Goal: Task Accomplishment & Management: Complete application form

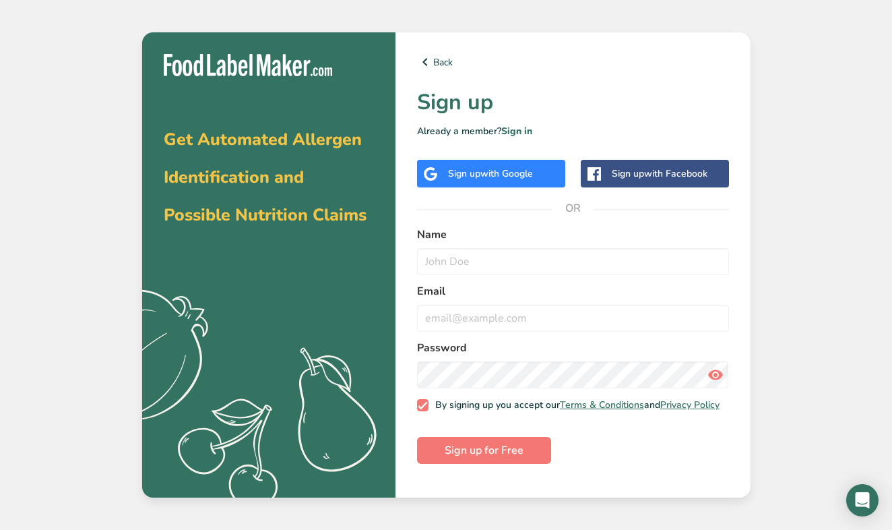
click at [496, 174] on span "with Google" at bounding box center [506, 173] width 53 height 13
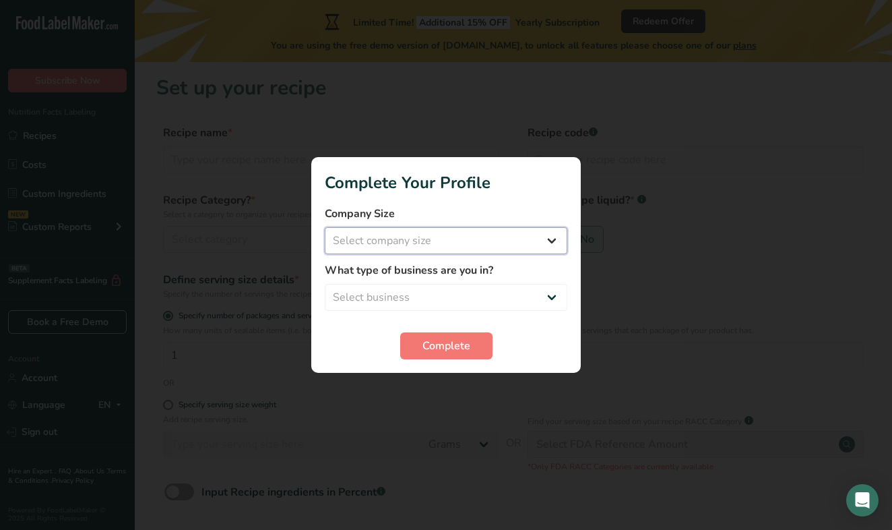
select select "1"
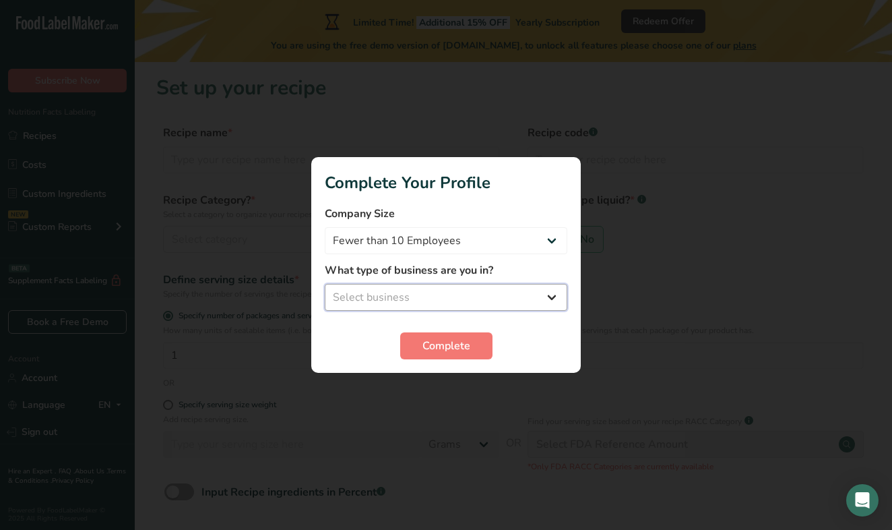
select select "1"
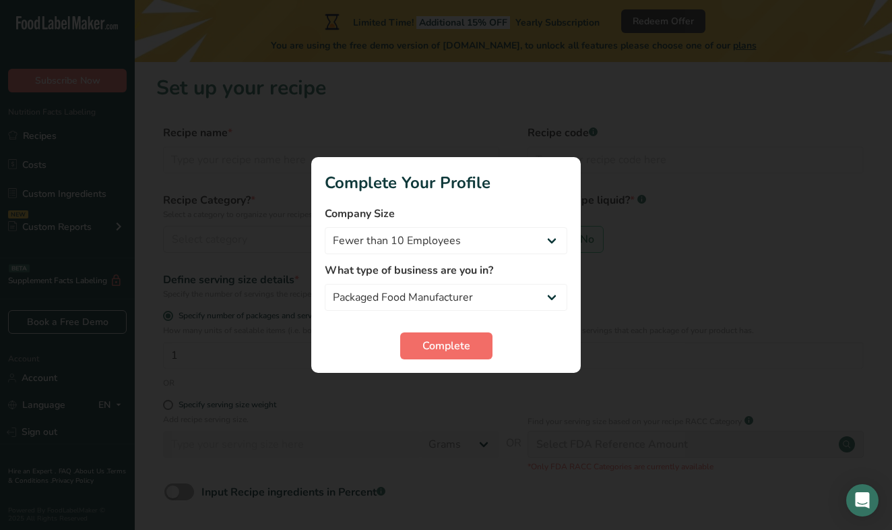
click at [433, 356] on button "Complete" at bounding box center [446, 345] width 92 height 27
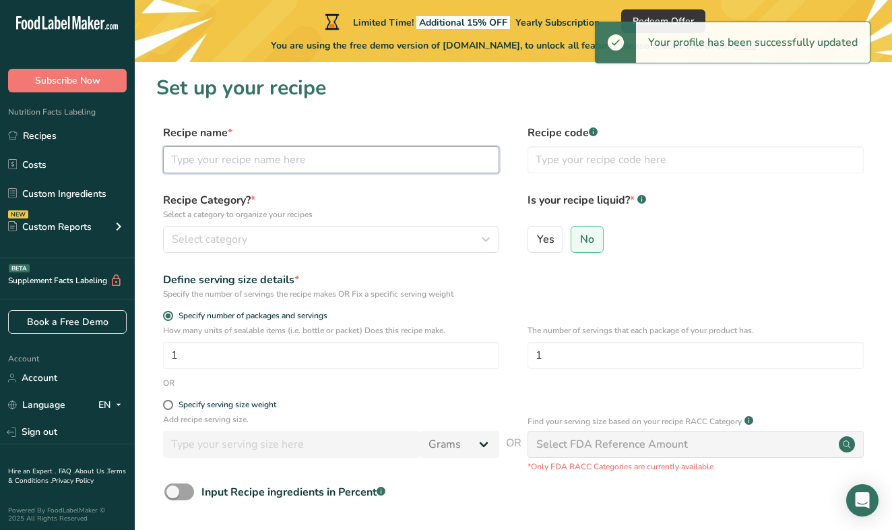
click at [299, 157] on input "text" at bounding box center [331, 159] width 336 height 27
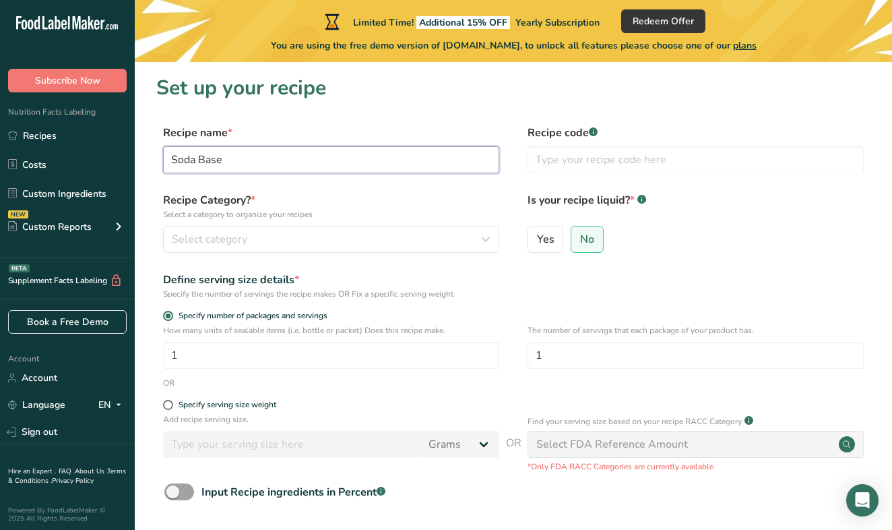
type input "Soda Base"
click at [509, 100] on h1 "Set up your recipe" at bounding box center [513, 88] width 714 height 30
click at [484, 241] on icon "button" at bounding box center [486, 239] width 16 height 24
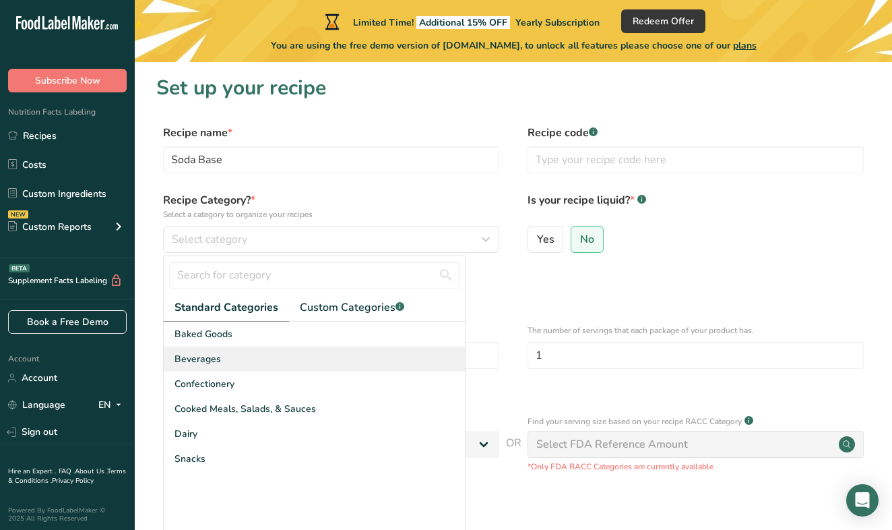
click at [295, 362] on div "Beverages" at bounding box center [314, 358] width 301 height 25
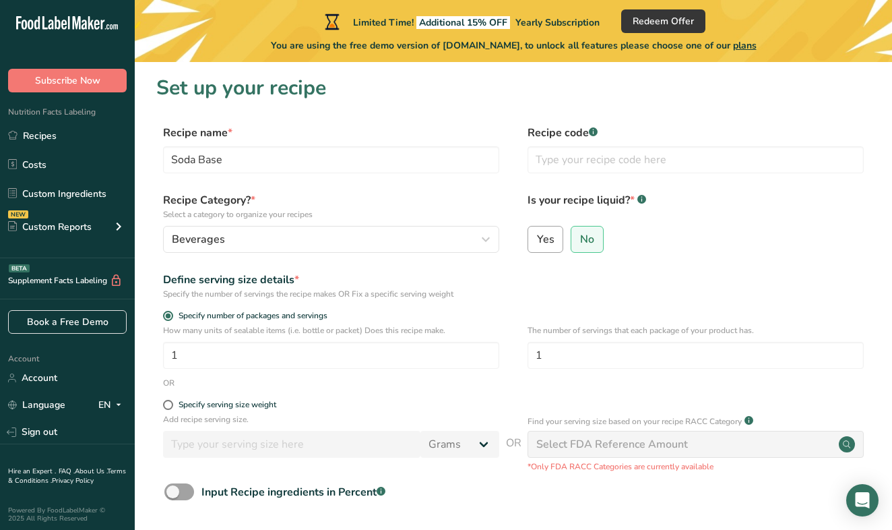
click at [546, 239] on span "Yes" at bounding box center [546, 238] width 18 height 13
click at [537, 239] on input "Yes" at bounding box center [532, 238] width 9 height 9
radio input "true"
select select "22"
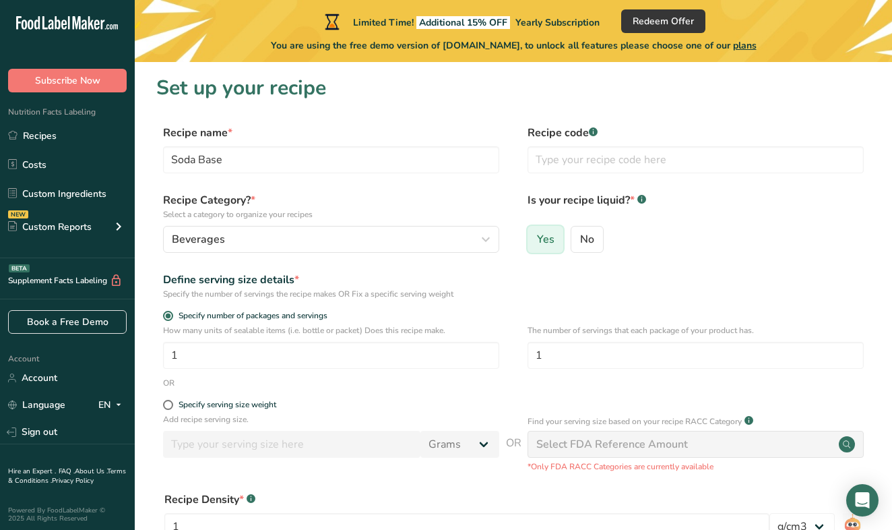
radio input "false"
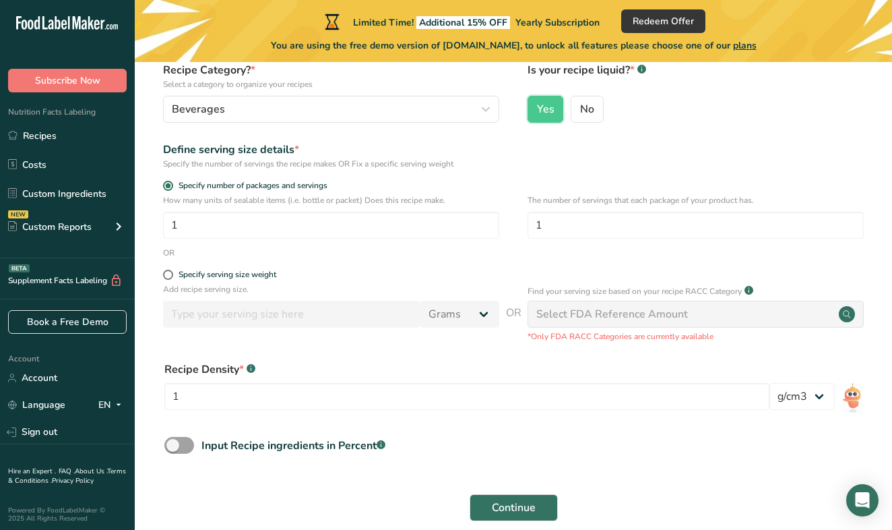
scroll to position [139, 0]
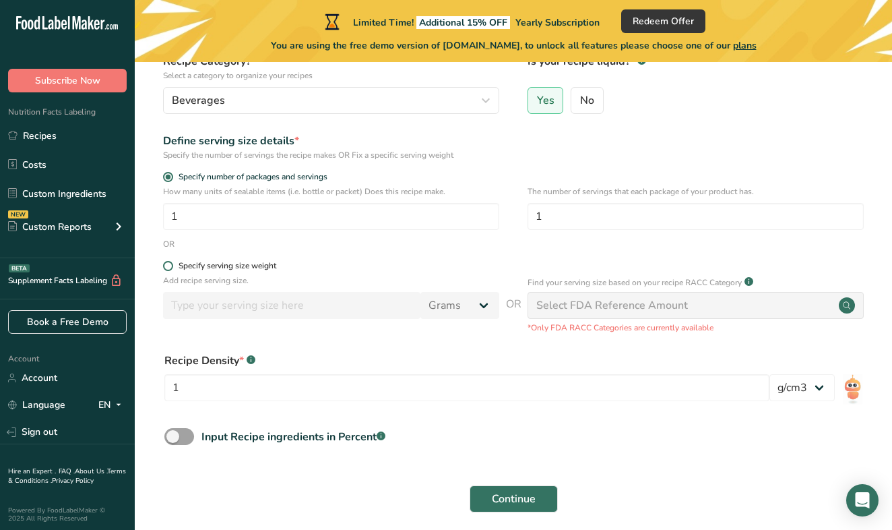
click at [167, 267] on span at bounding box center [168, 266] width 10 height 10
click at [167, 267] on input "Specify serving size weight" at bounding box center [167, 265] width 9 height 9
radio input "true"
radio input "false"
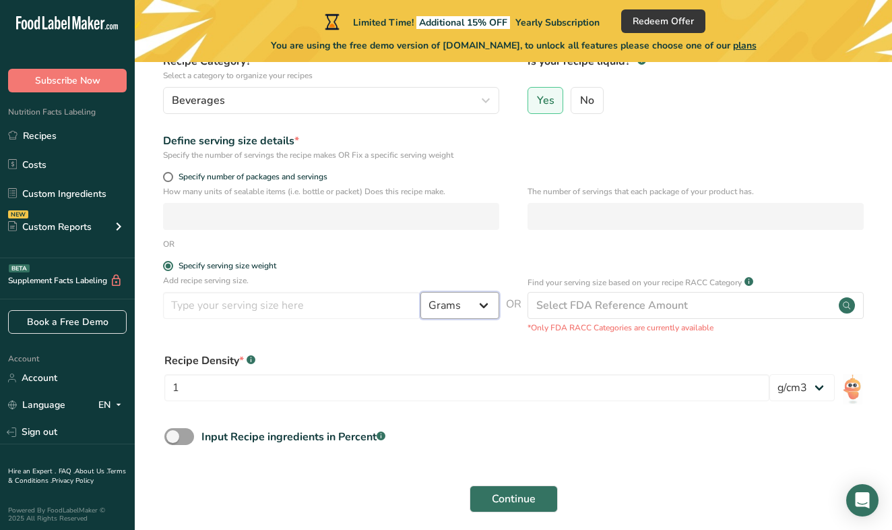
select select "18"
click at [340, 305] on input "number" at bounding box center [291, 305] width 257 height 27
type input "12"
click at [509, 342] on form "Recipe name * Soda Base Recipe code .a-a{fill:#347362;}.b-a{fill:#fff;} Recipe …" at bounding box center [513, 253] width 714 height 534
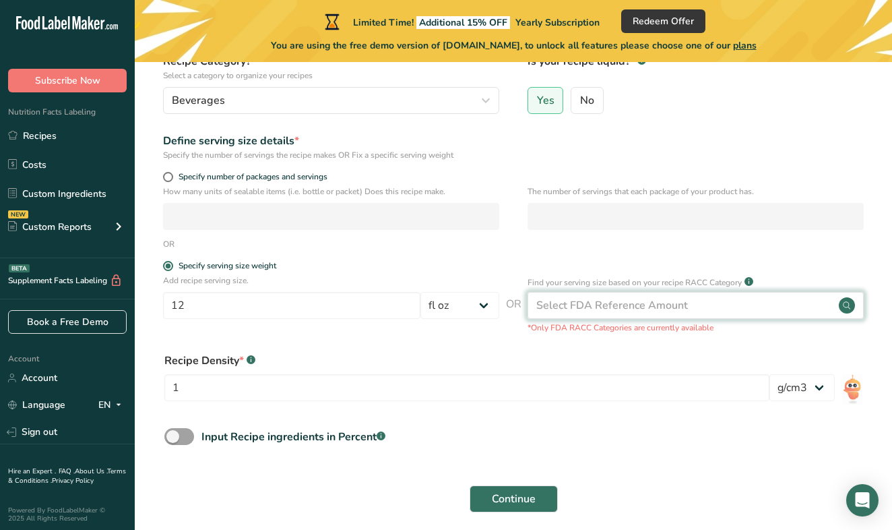
click at [668, 306] on div "Select FDA Reference Amount" at bounding box center [612, 305] width 152 height 16
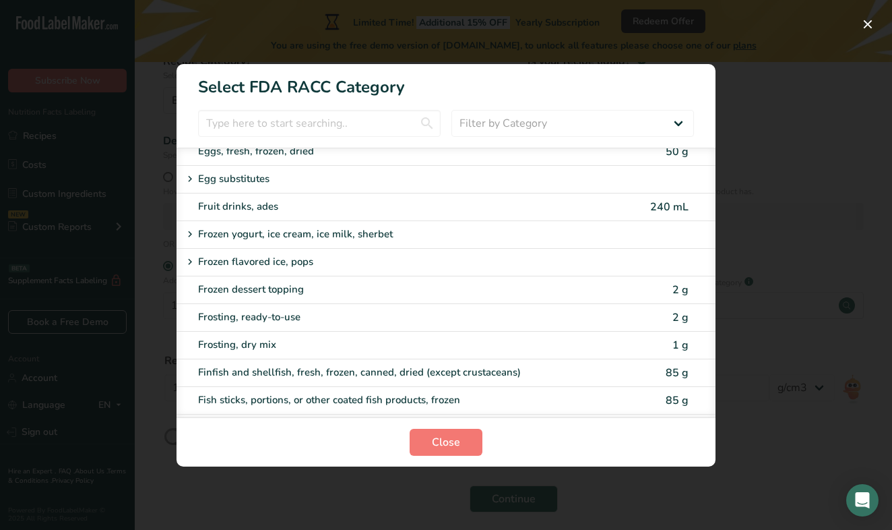
scroll to position [1071, 0]
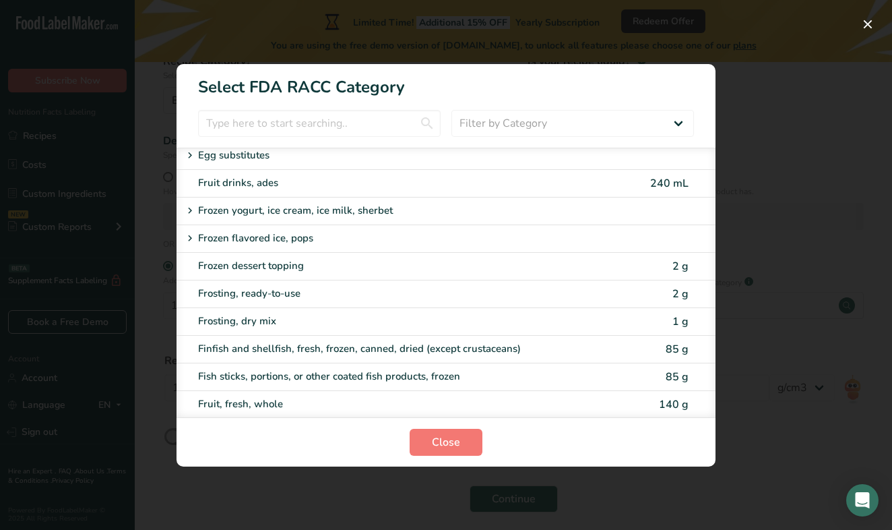
click at [805, 108] on div "RACC Category Selection Modal" at bounding box center [446, 265] width 892 height 530
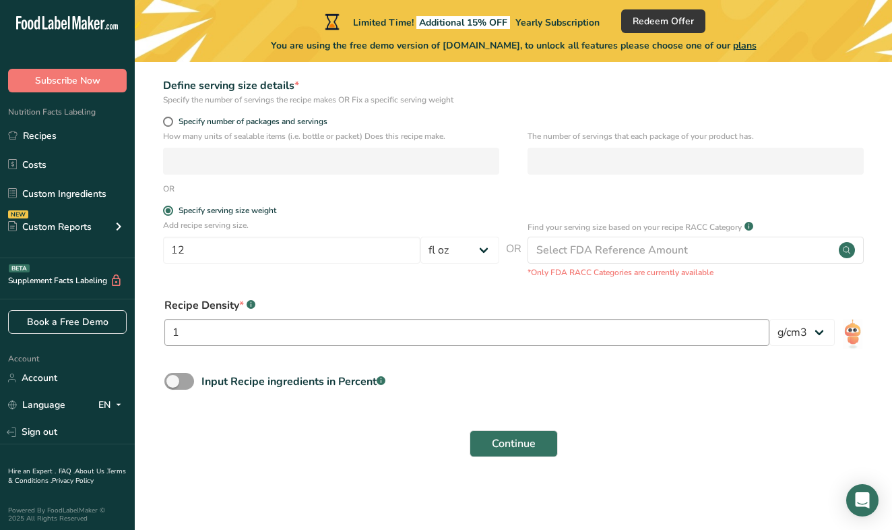
scroll to position [193, 0]
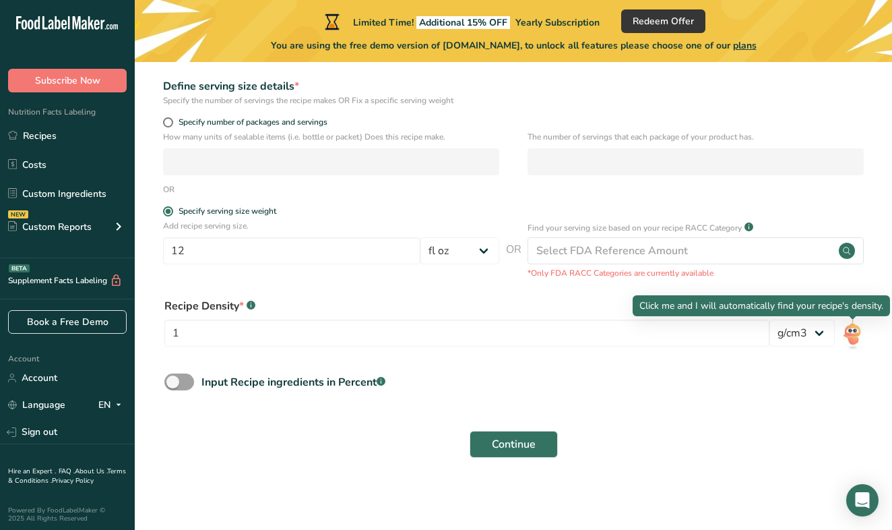
click at [856, 332] on img at bounding box center [853, 334] width 20 height 30
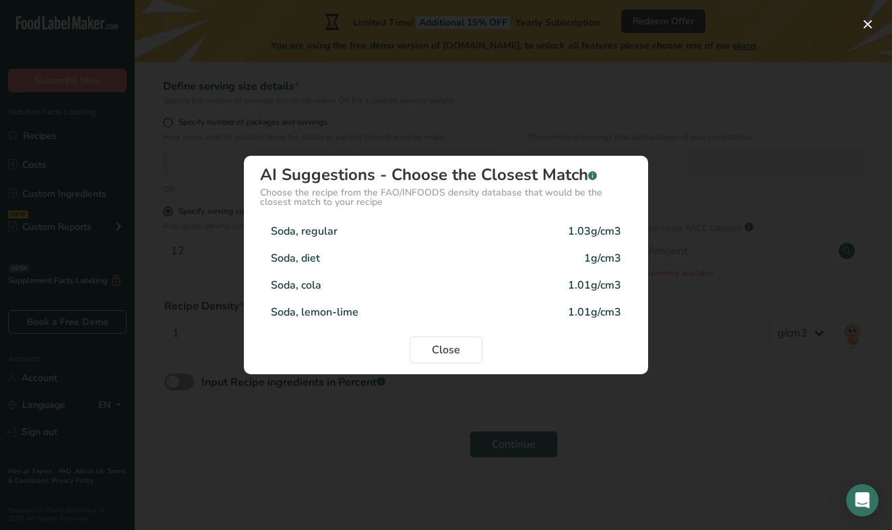
click at [317, 253] on div "Soda, diet" at bounding box center [295, 258] width 49 height 16
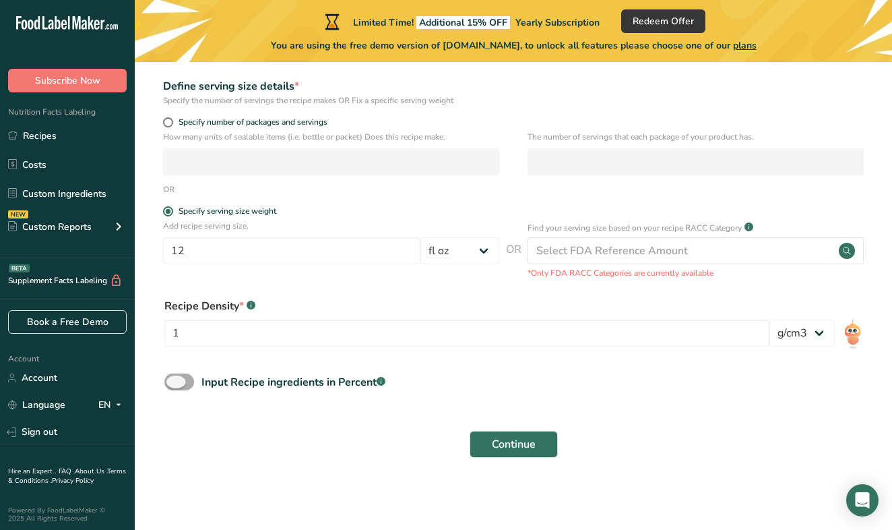
click at [180, 378] on span at bounding box center [179, 381] width 30 height 17
click at [173, 378] on input "Input Recipe ingredients in Percent .a-a{fill:#347362;}.b-a{fill:#fff;}" at bounding box center [168, 381] width 9 height 9
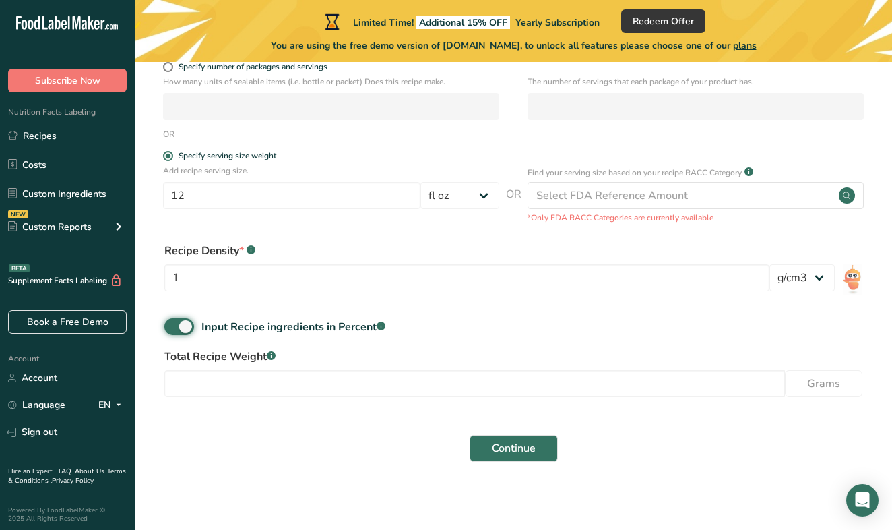
scroll to position [251, 0]
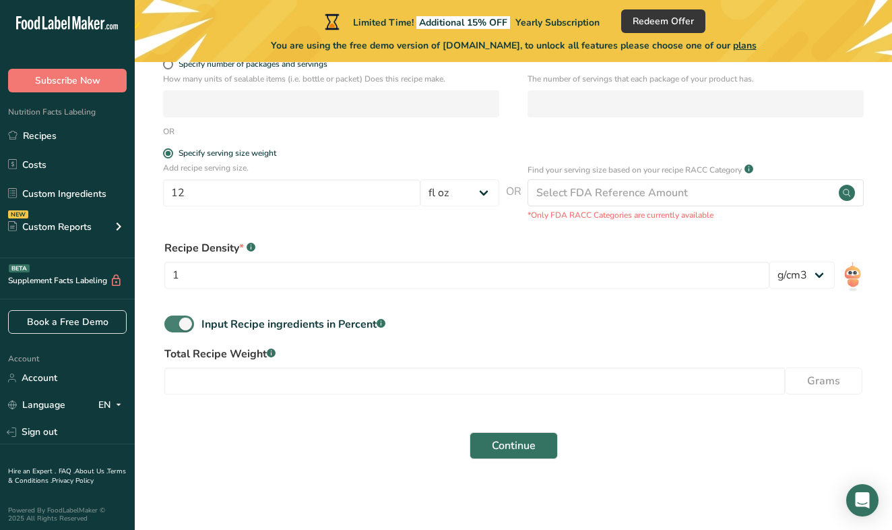
click at [184, 323] on span at bounding box center [179, 323] width 30 height 17
click at [173, 323] on input "Input Recipe ingredients in Percent .a-a{fill:#347362;}.b-a{fill:#fff;}" at bounding box center [168, 323] width 9 height 9
checkbox input "false"
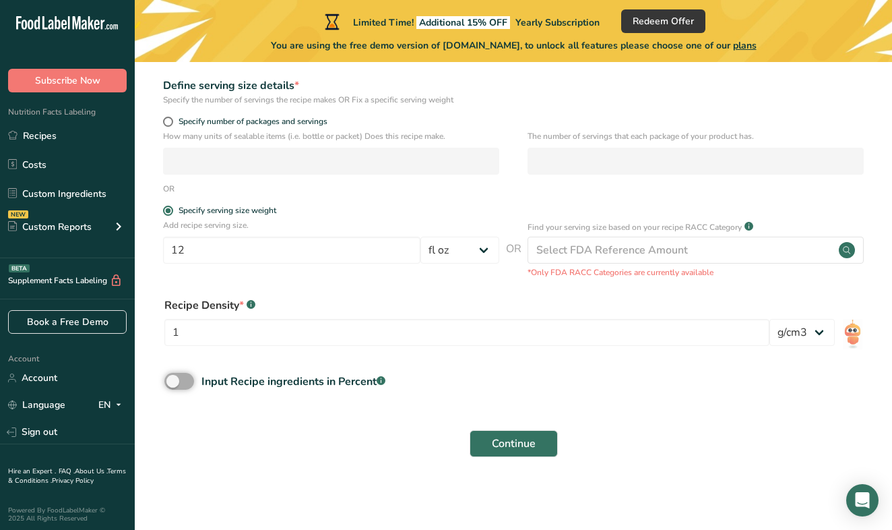
scroll to position [193, 0]
click at [527, 441] on span "Continue" at bounding box center [514, 444] width 44 height 16
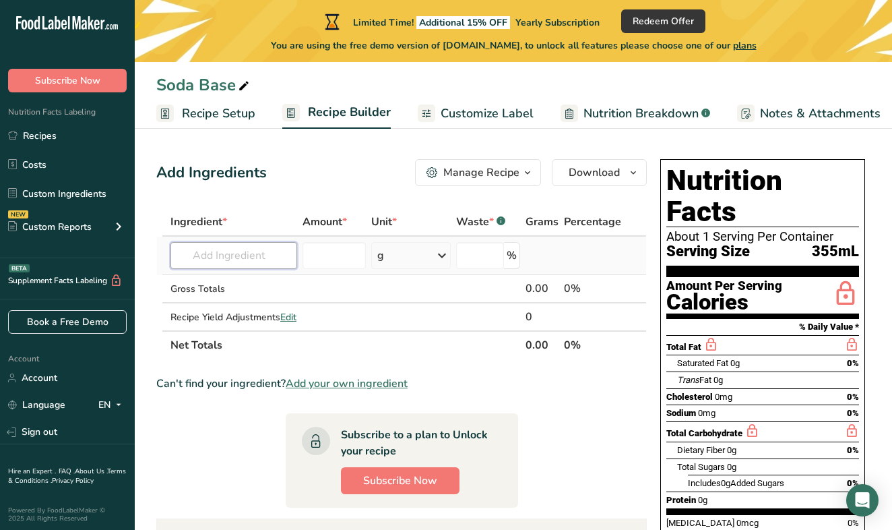
click at [249, 251] on input "text" at bounding box center [233, 255] width 127 height 27
type input "D"
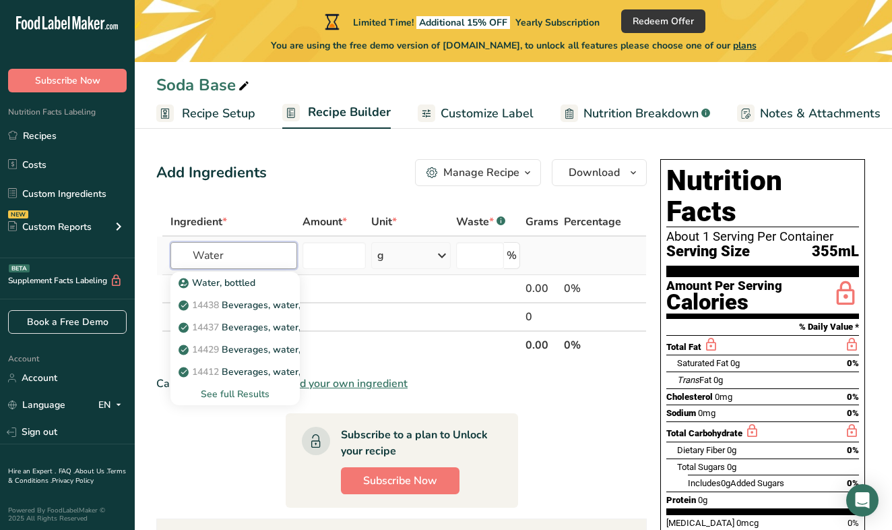
type input "Water"
click at [240, 386] on div "See full Results" at bounding box center [234, 394] width 129 height 22
click at [239, 397] on div "See full Results" at bounding box center [235, 394] width 108 height 14
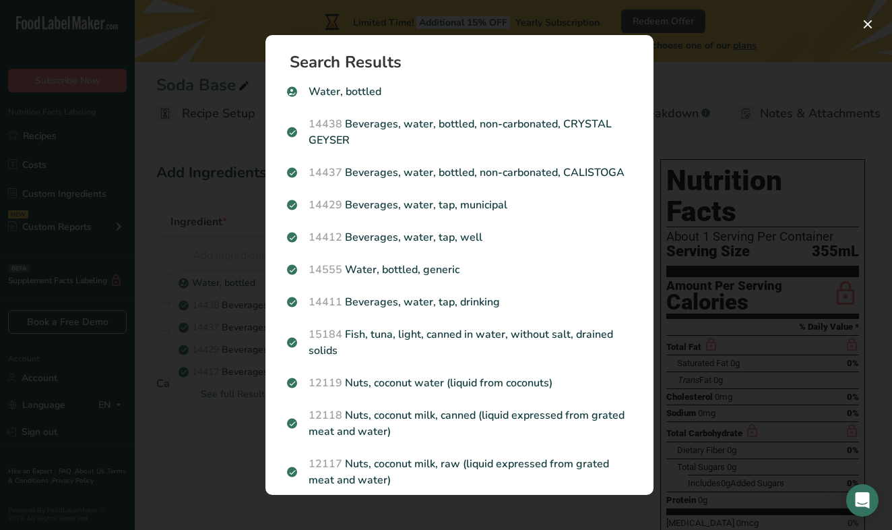
click at [235, 261] on div "Search results modal" at bounding box center [446, 265] width 892 height 530
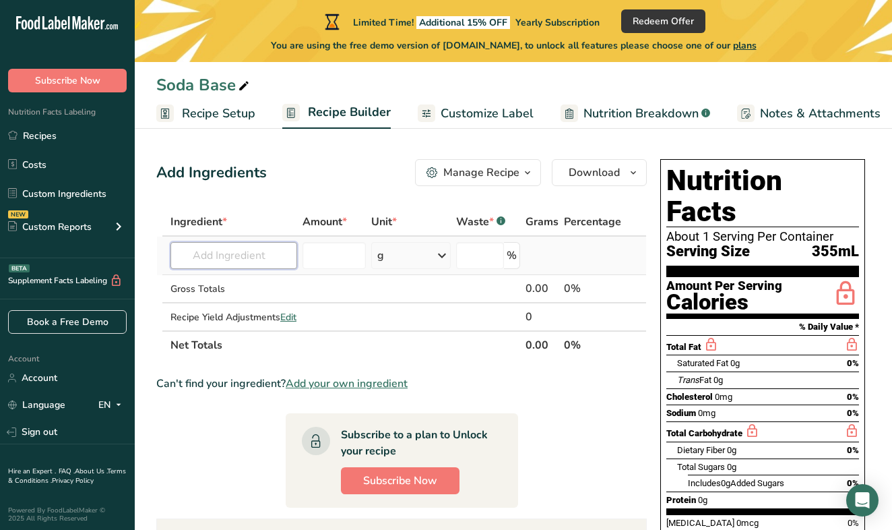
click at [239, 260] on input "text" at bounding box center [233, 255] width 127 height 27
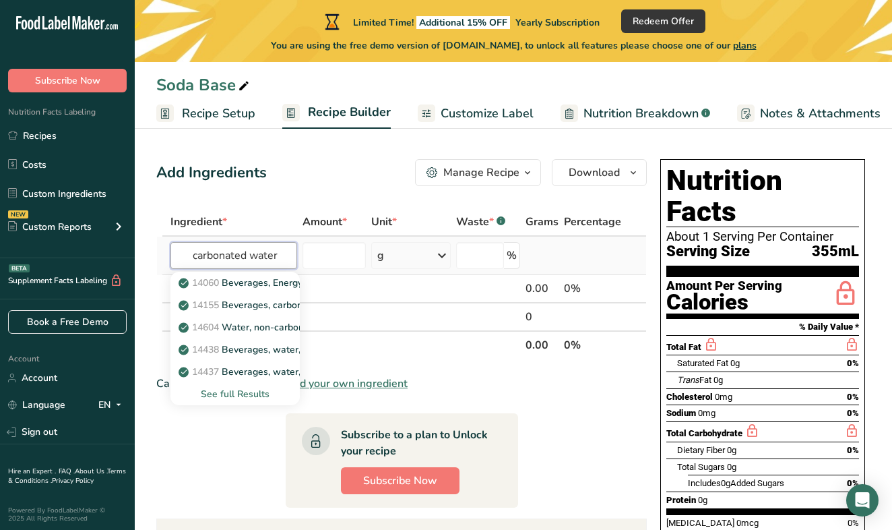
type input "carbonated water"
click at [233, 394] on div "See full Results" at bounding box center [235, 394] width 108 height 14
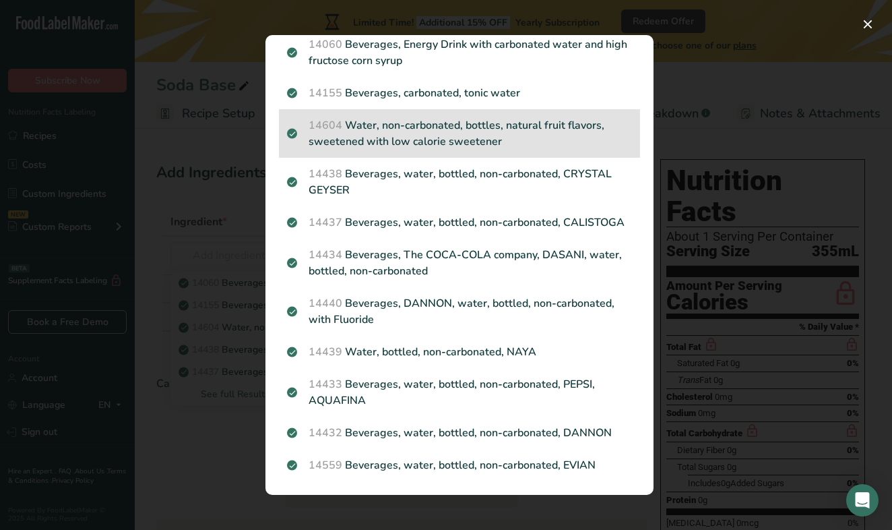
scroll to position [47, 0]
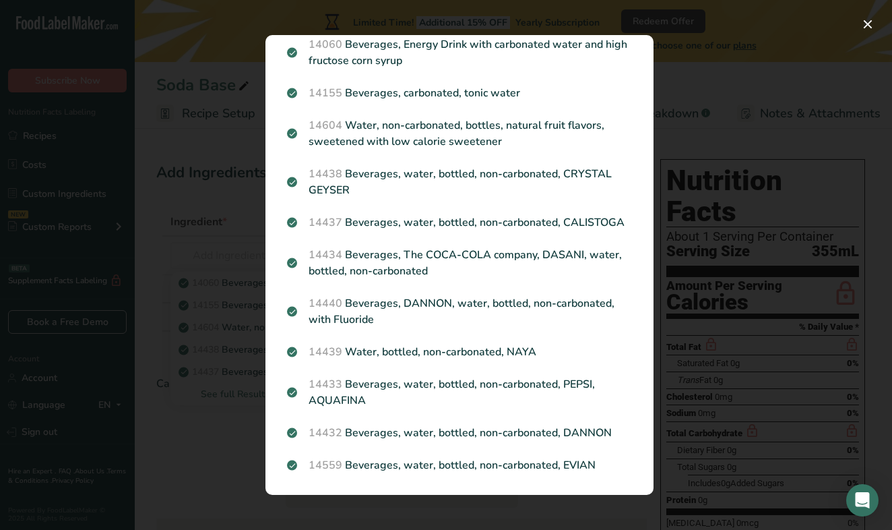
click at [224, 471] on div "Search results modal" at bounding box center [446, 265] width 892 height 530
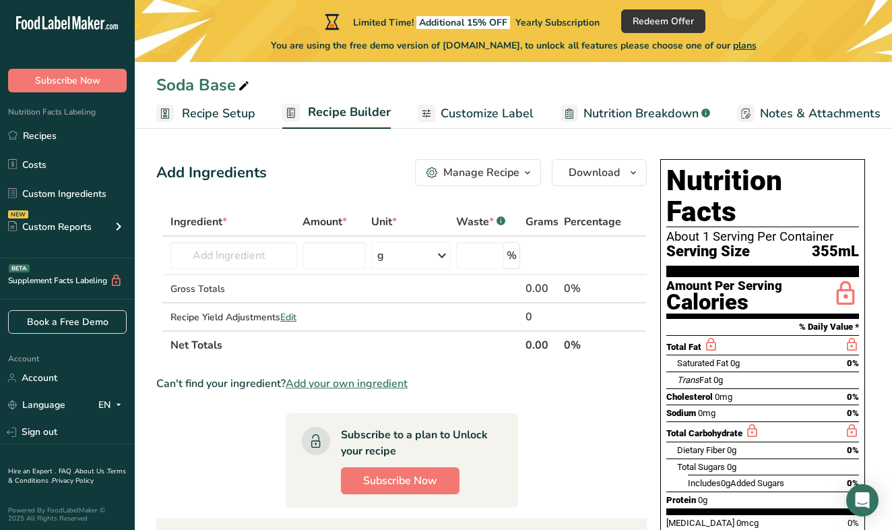
scroll to position [0, 0]
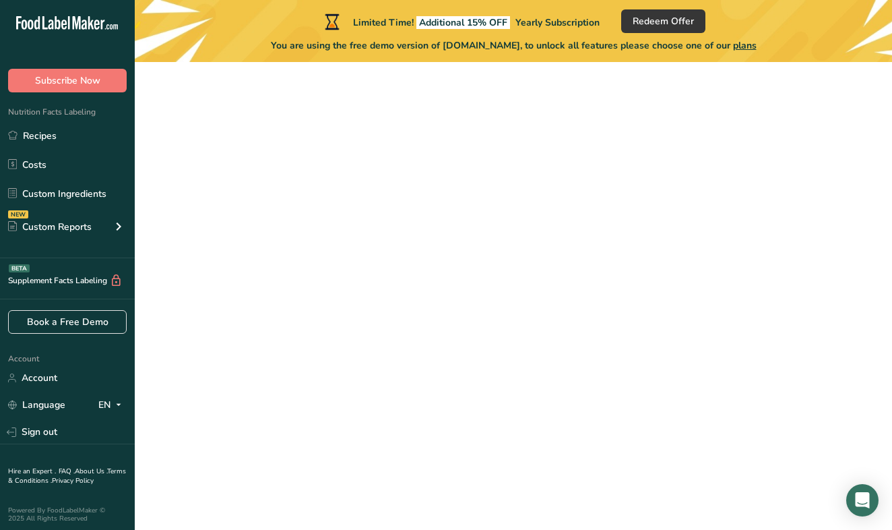
scroll to position [110, 0]
